Goal: Navigation & Orientation: Understand site structure

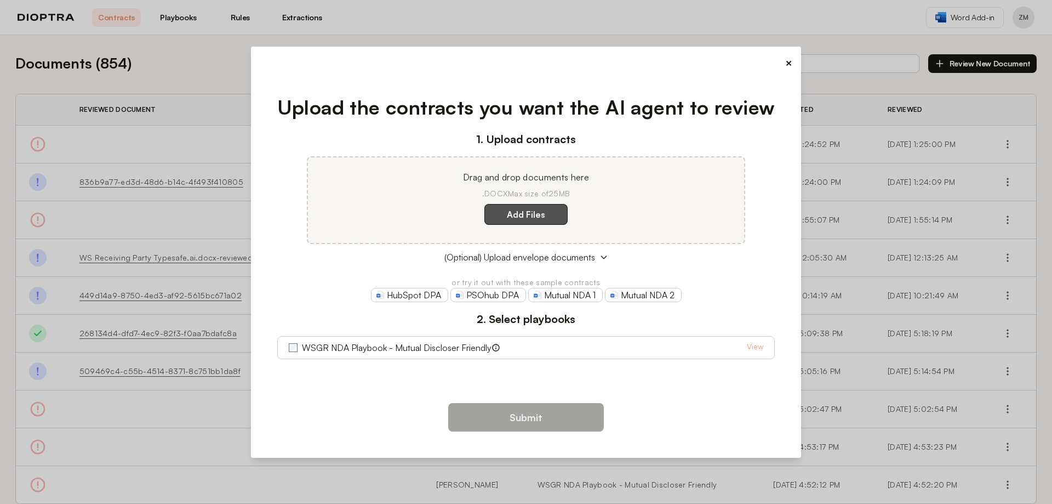
click at [549, 220] on label "Add Files" at bounding box center [526, 214] width 83 height 21
click at [0, 0] on here "Add Files" at bounding box center [0, 0] width 0 height 0
click at [788, 60] on button "×" at bounding box center [788, 62] width 7 height 15
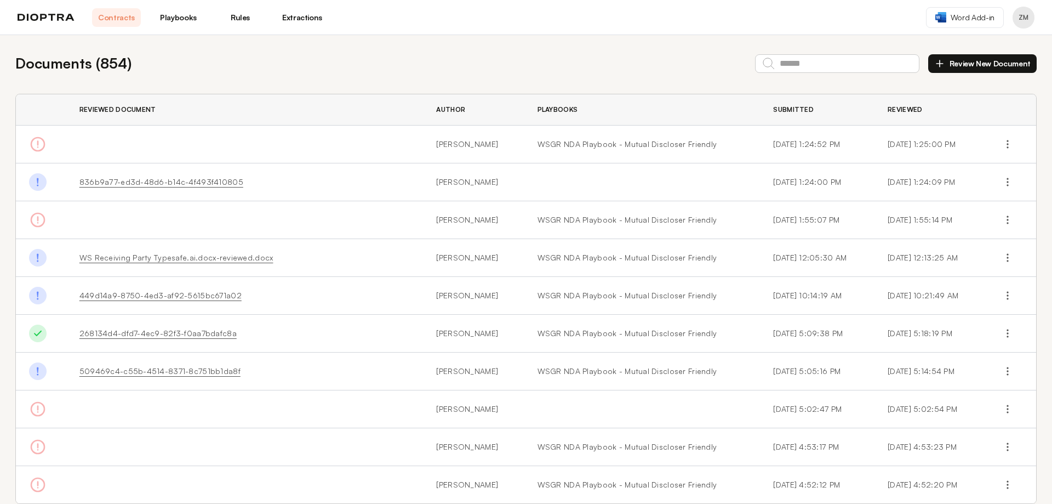
click at [184, 16] on link "Playbooks" at bounding box center [178, 17] width 49 height 19
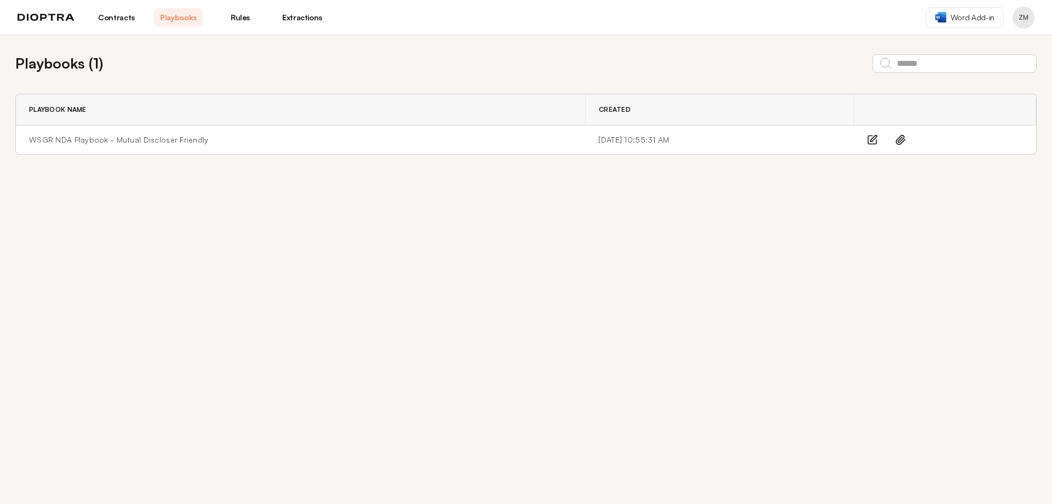
click at [243, 16] on link "Rules" at bounding box center [240, 17] width 49 height 19
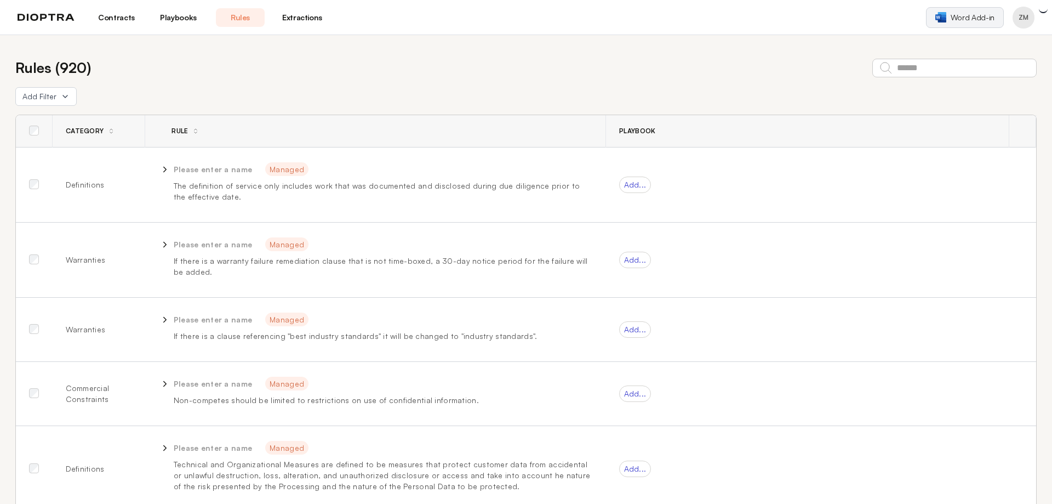
click at [969, 15] on span "Word Add-in" at bounding box center [973, 17] width 44 height 11
